Goal: Information Seeking & Learning: Understand process/instructions

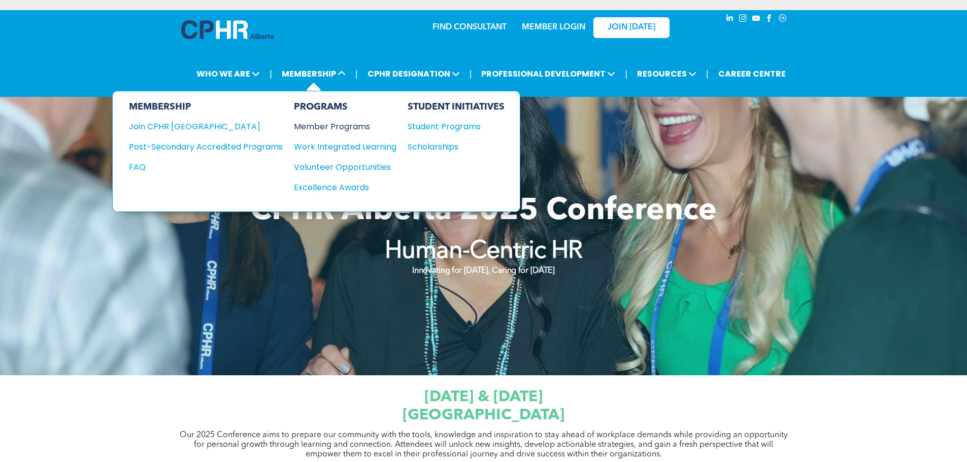
click at [332, 126] on div "Member Programs" at bounding box center [340, 126] width 92 height 13
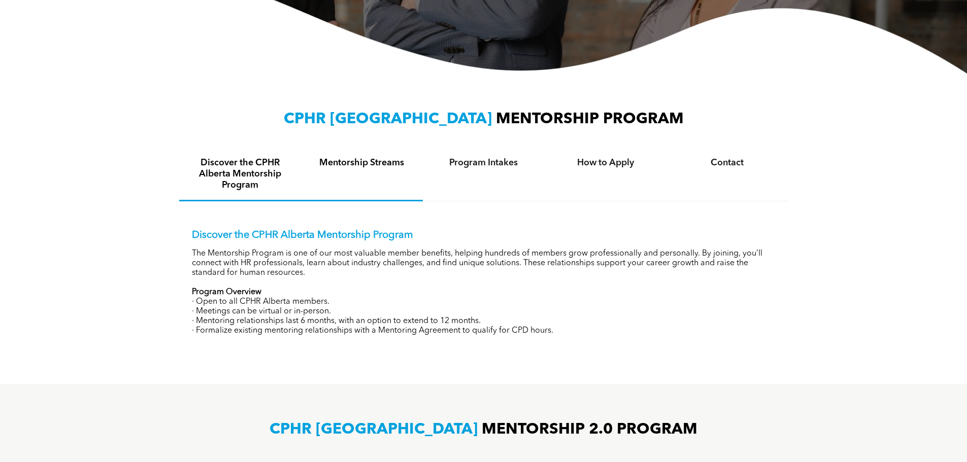
scroll to position [304, 0]
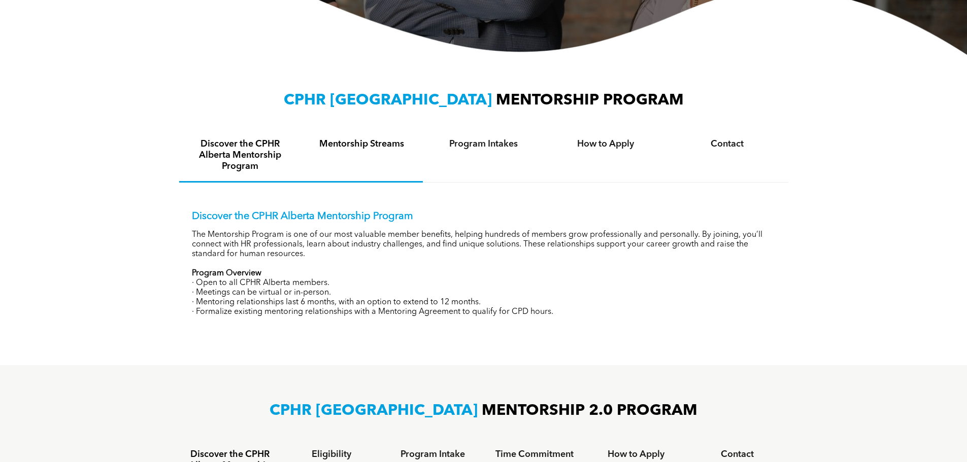
click at [363, 150] on h4 "Mentorship Streams" at bounding box center [362, 144] width 104 height 11
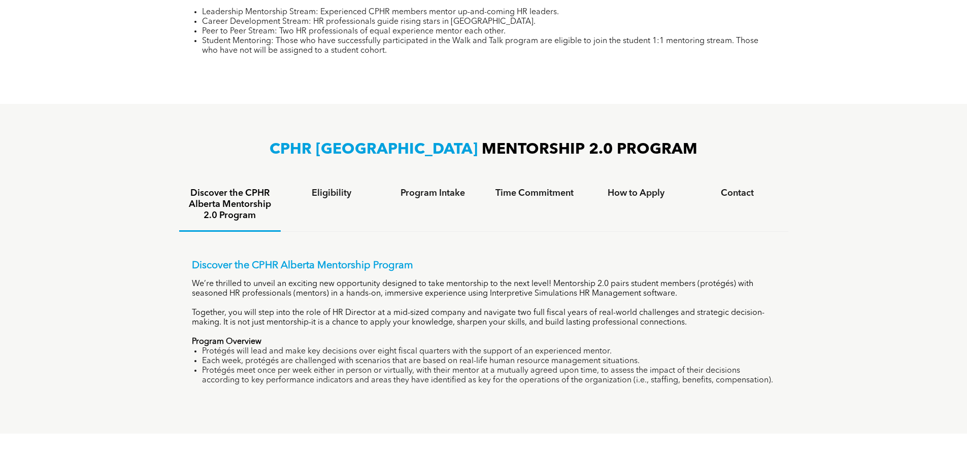
scroll to position [355, 0]
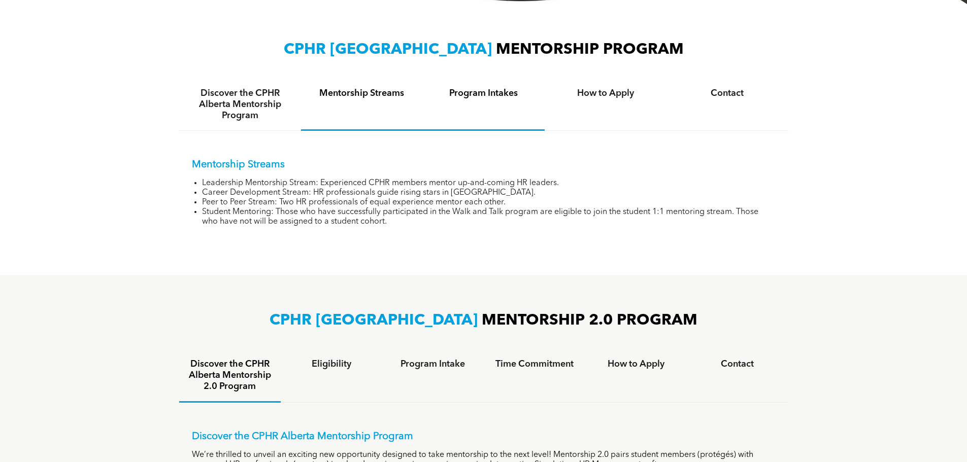
click at [469, 120] on div "Program Intakes" at bounding box center [484, 105] width 122 height 52
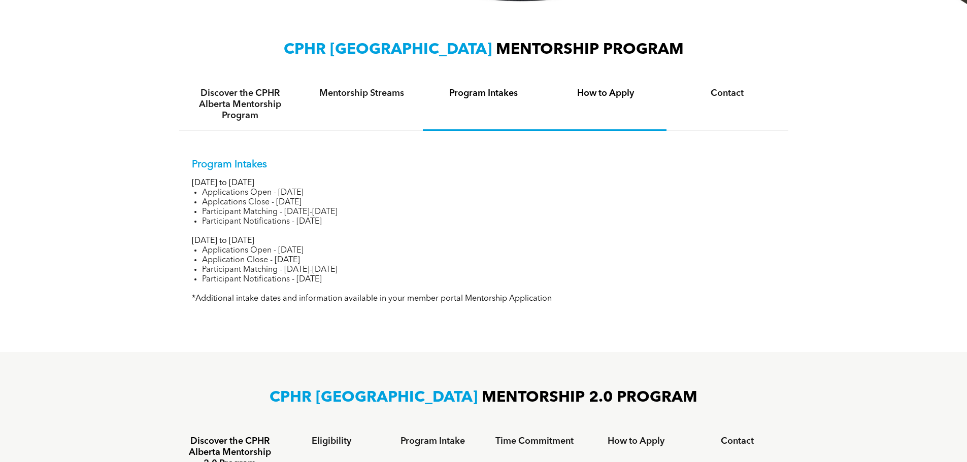
click at [593, 108] on div "How to Apply" at bounding box center [605, 105] width 122 height 52
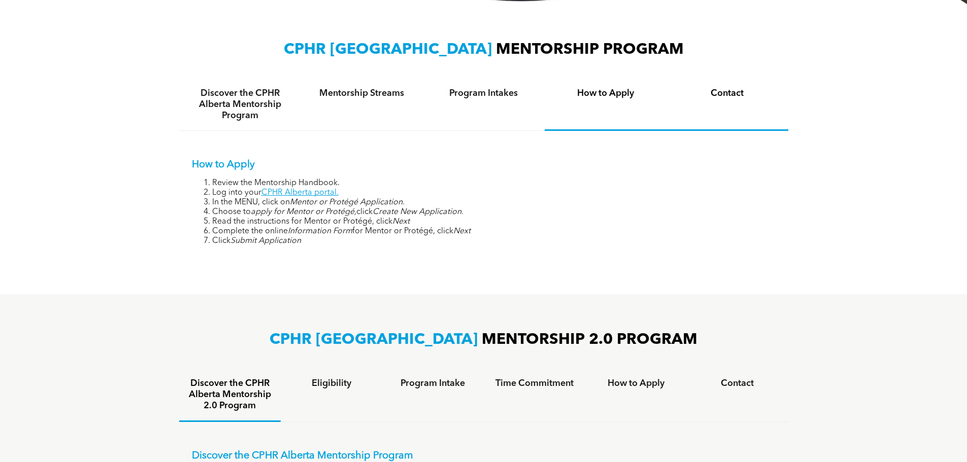
click at [711, 91] on h4 "Contact" at bounding box center [727, 93] width 104 height 11
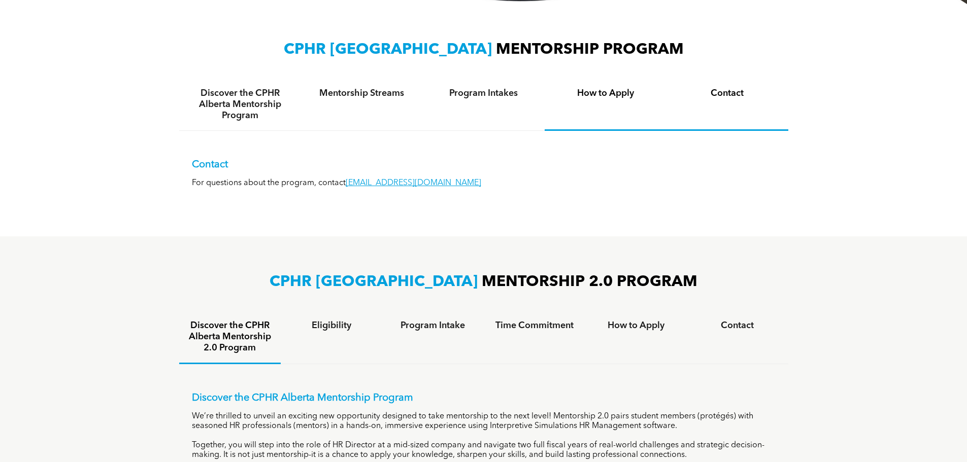
click at [591, 97] on h4 "How to Apply" at bounding box center [606, 93] width 104 height 11
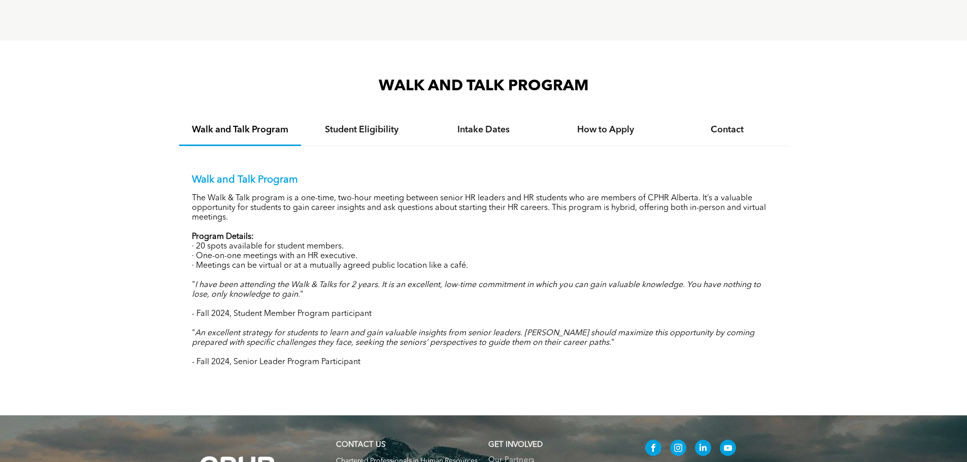
scroll to position [983, 0]
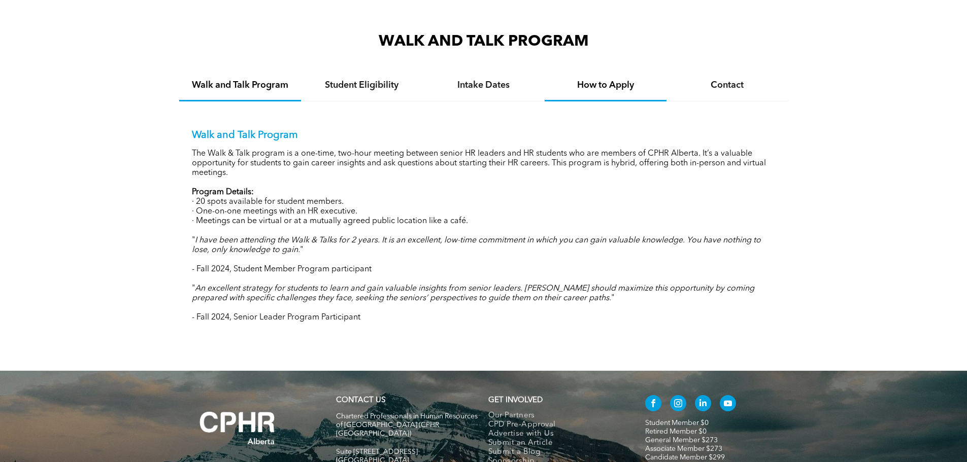
click at [619, 84] on h4 "How to Apply" at bounding box center [606, 85] width 104 height 11
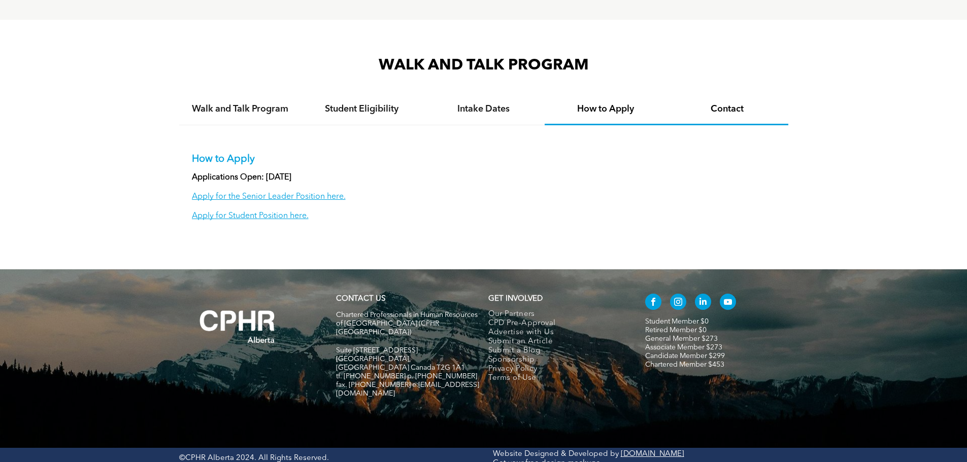
click at [697, 113] on div "Contact" at bounding box center [727, 109] width 122 height 31
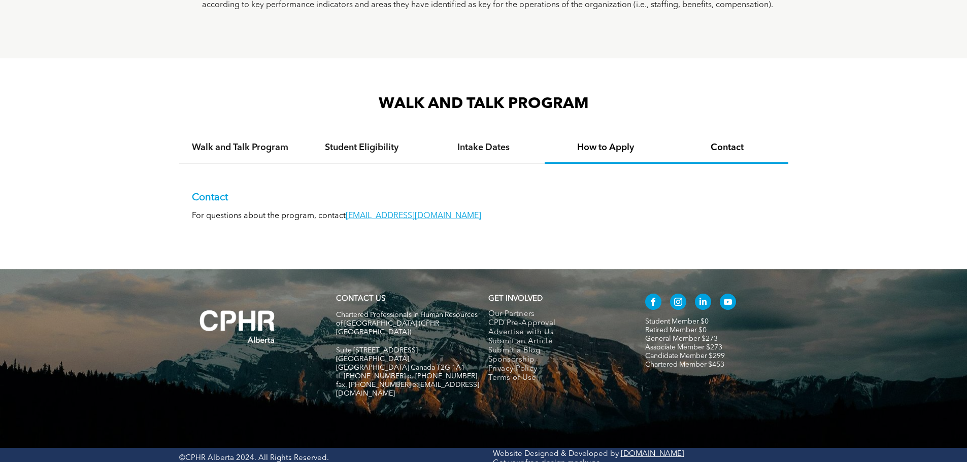
click at [621, 139] on div "How to Apply" at bounding box center [605, 148] width 122 height 31
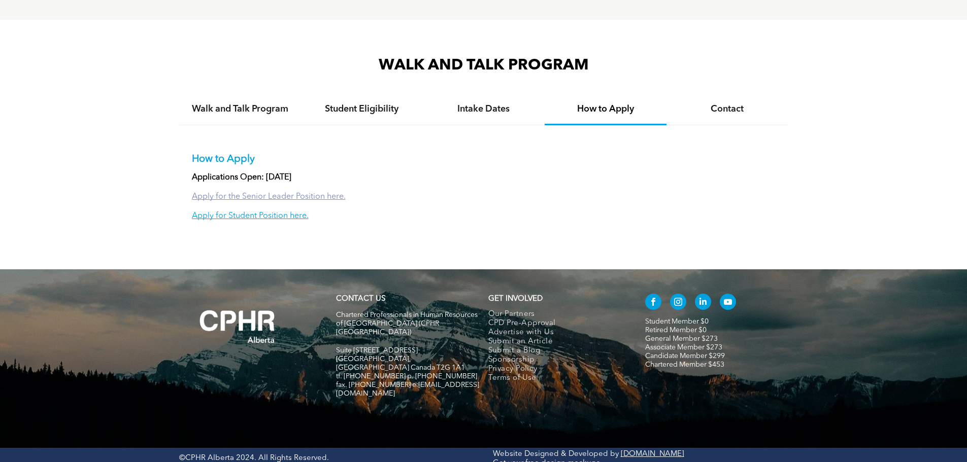
click at [278, 194] on link "Apply for the Senior Leader Position here." at bounding box center [269, 197] width 154 height 8
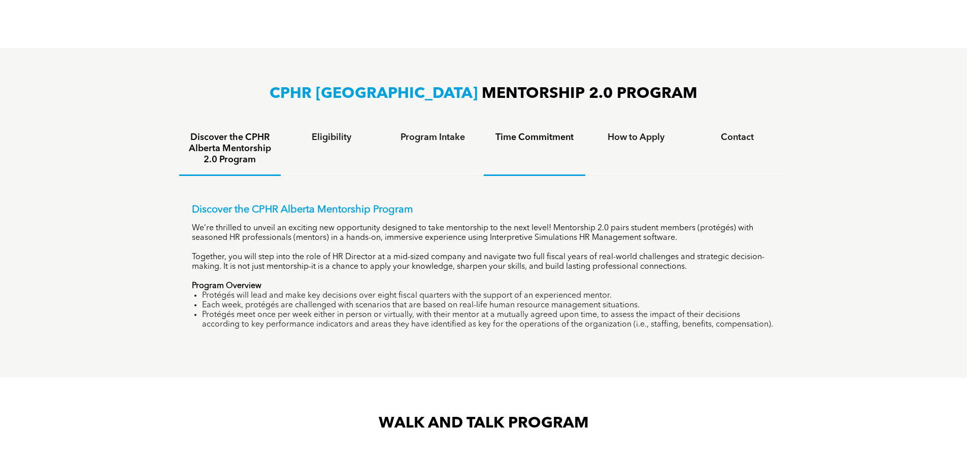
scroll to position [604, 0]
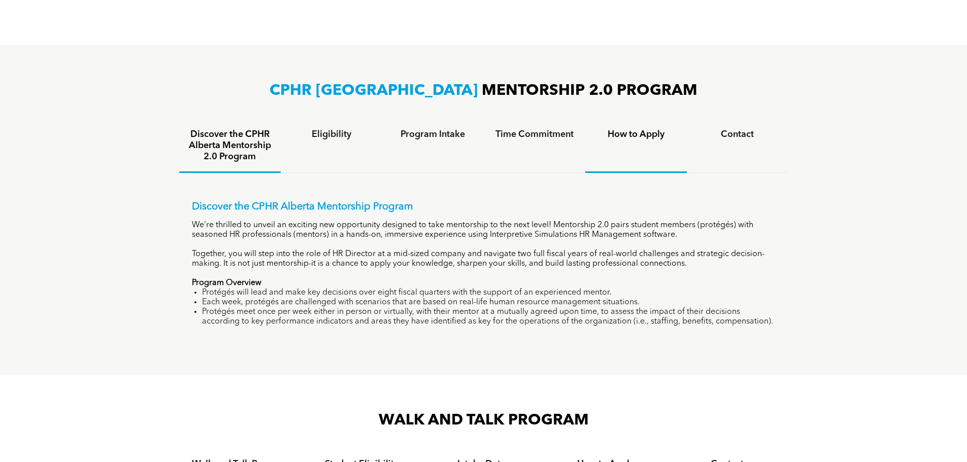
click at [660, 133] on h4 "How to Apply" at bounding box center [635, 134] width 83 height 11
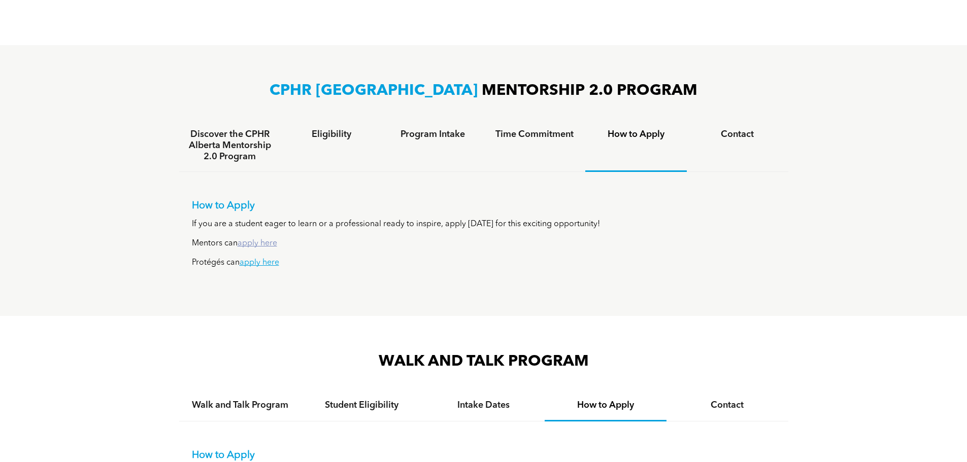
click at [266, 243] on link "apply here" at bounding box center [257, 244] width 40 height 8
click at [241, 156] on h4 "Discover the CPHR Alberta Mentorship 2.0 Program" at bounding box center [229, 145] width 83 height 33
